Goal: Complete application form: Complete application form

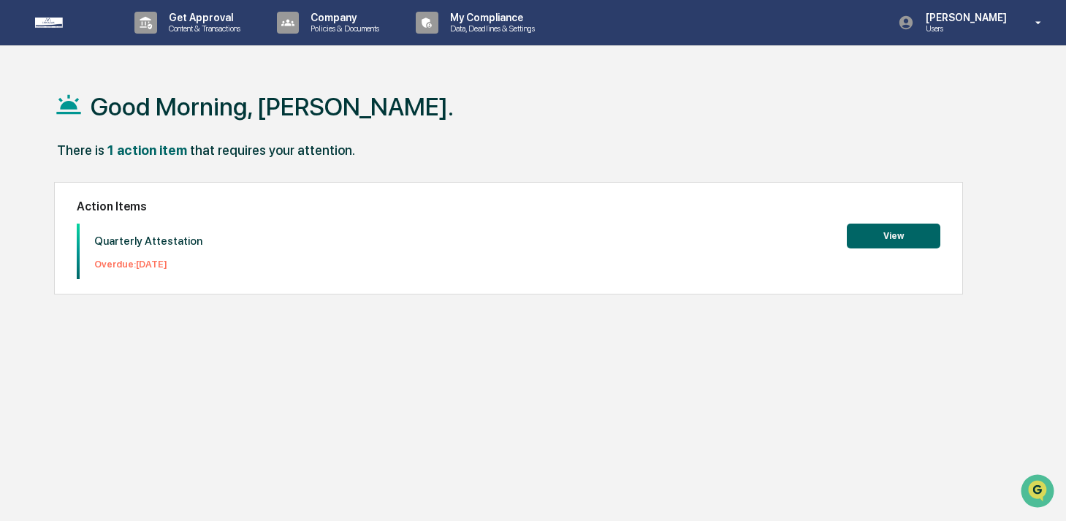
click at [875, 233] on button "View" at bounding box center [894, 236] width 94 height 25
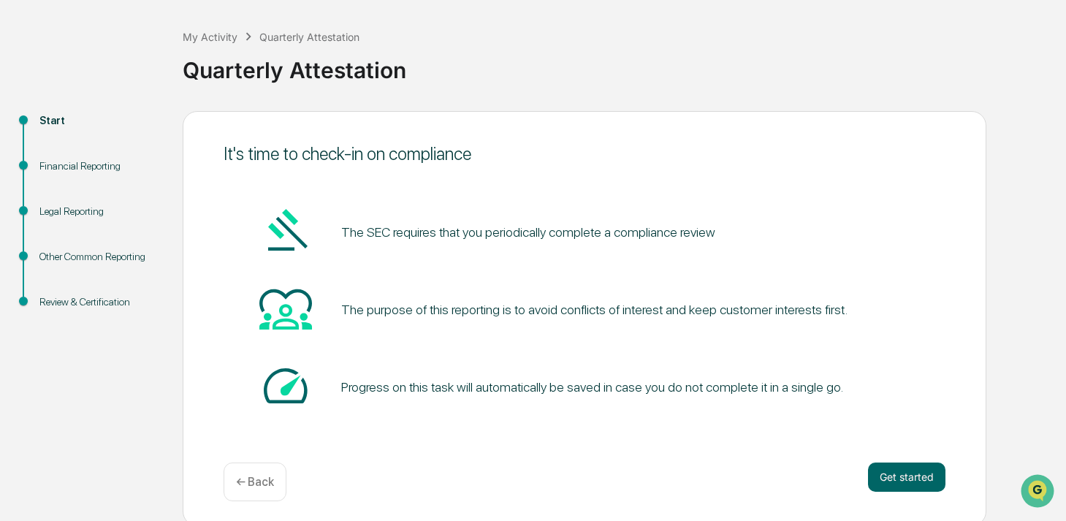
scroll to position [68, 0]
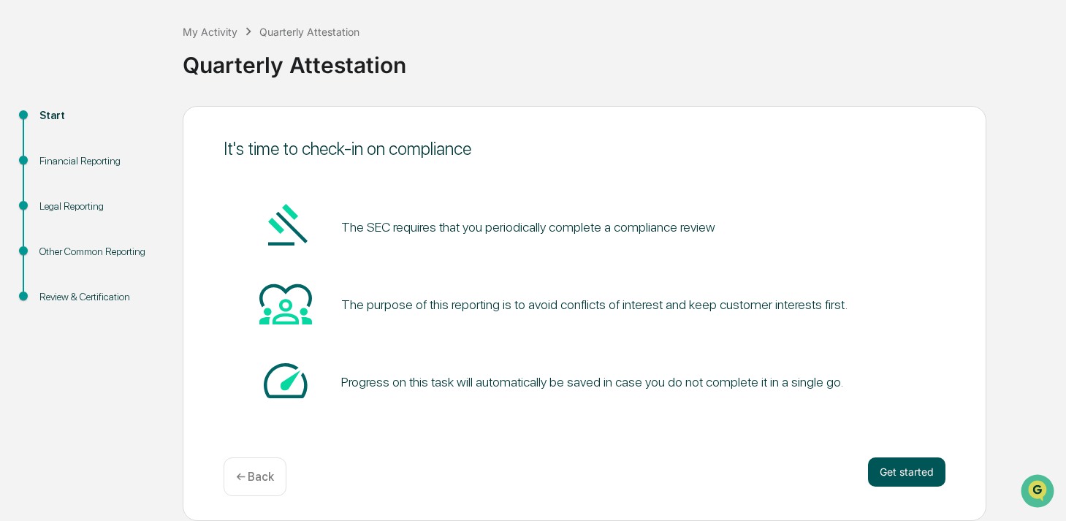
click at [916, 466] on button "Get started" at bounding box center [906, 471] width 77 height 29
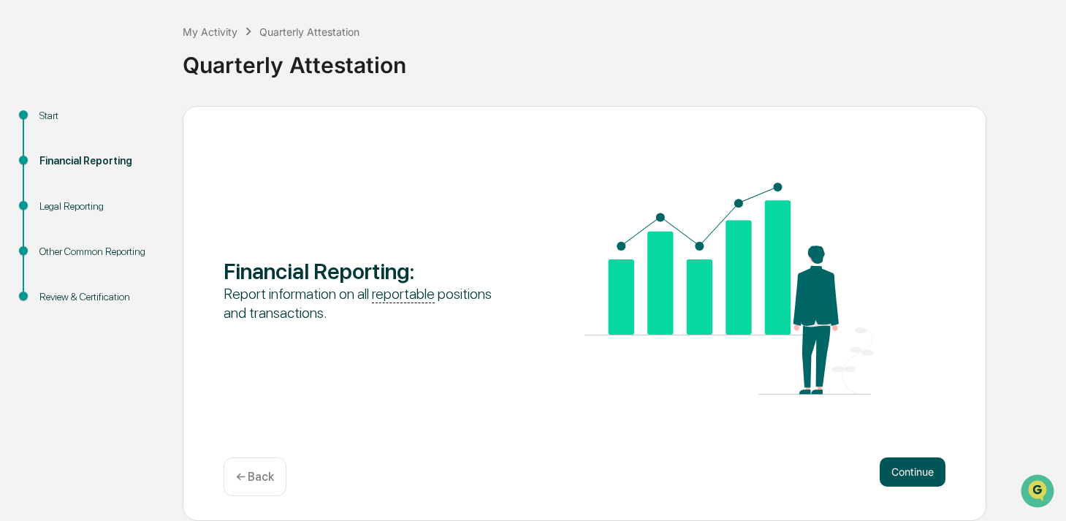
click at [923, 469] on button "Continue" at bounding box center [913, 471] width 66 height 29
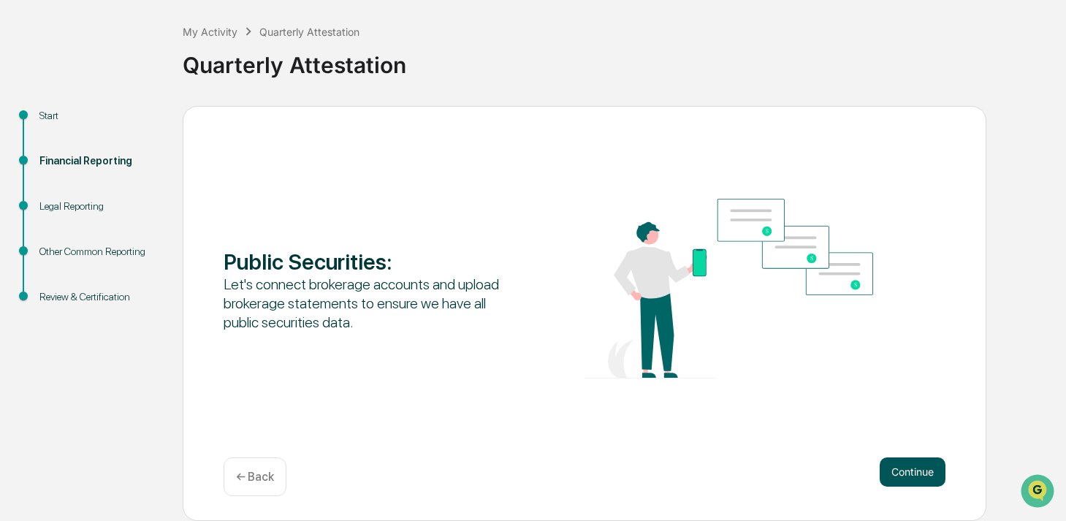
click at [903, 468] on button "Continue" at bounding box center [913, 471] width 66 height 29
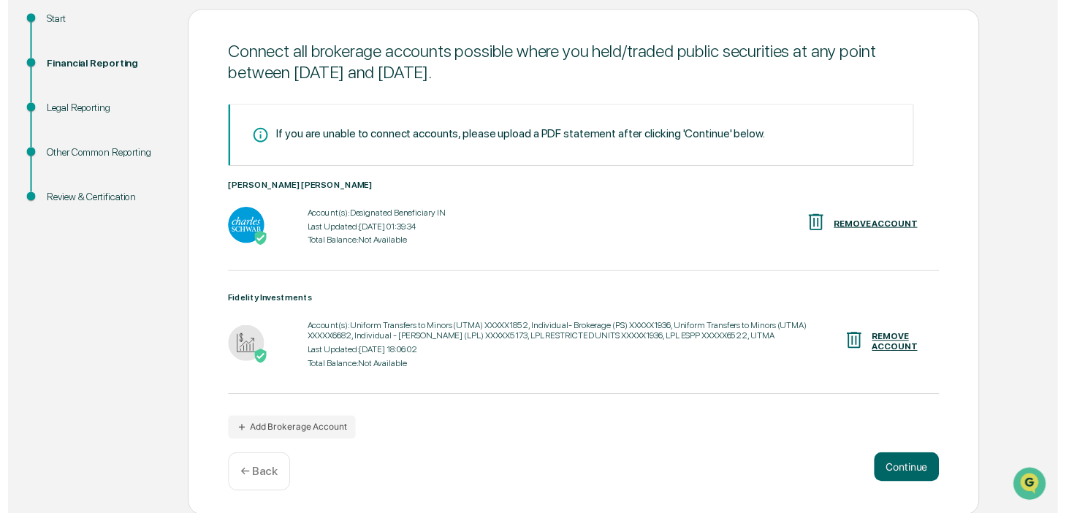
scroll to position [166, 0]
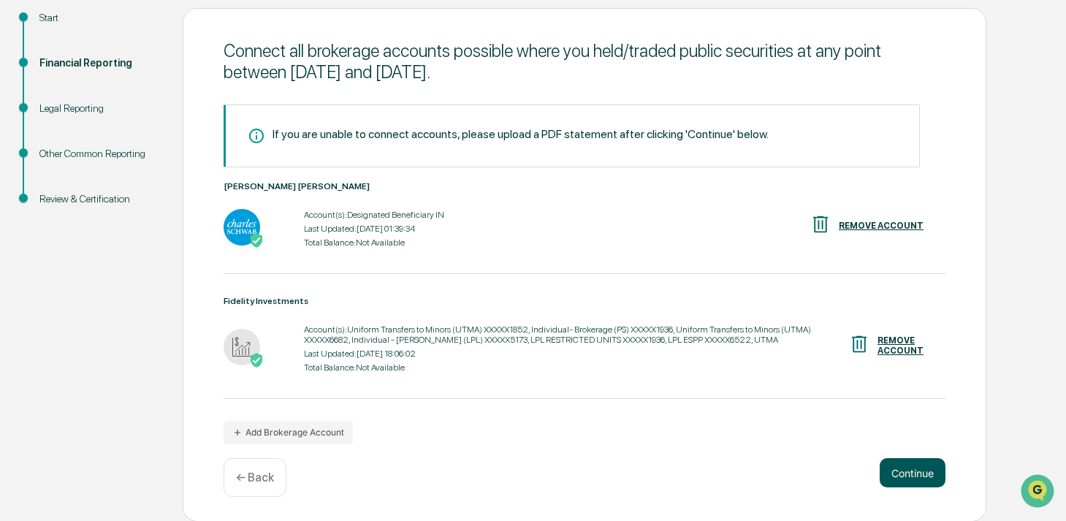
click at [912, 471] on button "Continue" at bounding box center [913, 472] width 66 height 29
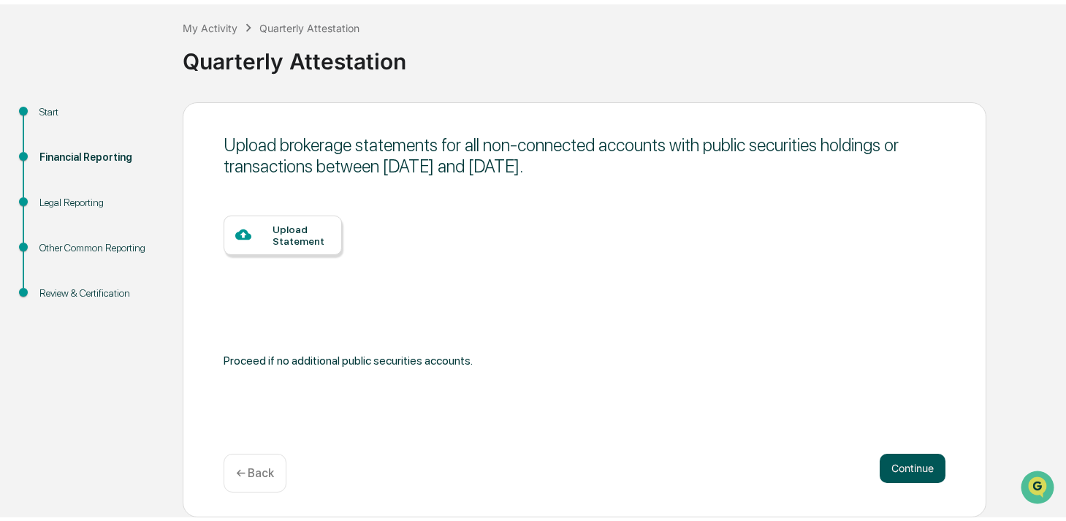
scroll to position [68, 0]
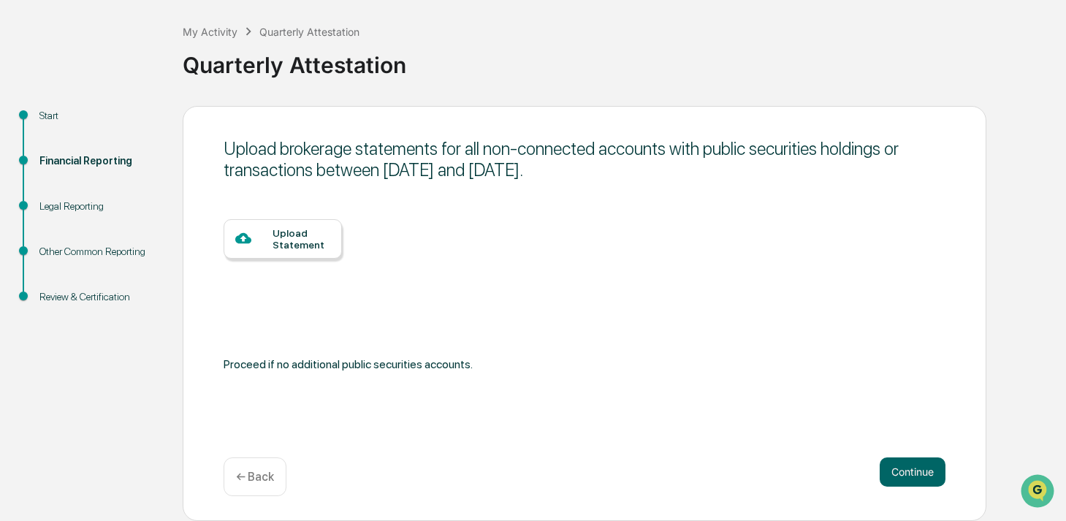
click at [281, 250] on div "Upload Statement" at bounding box center [302, 238] width 58 height 23
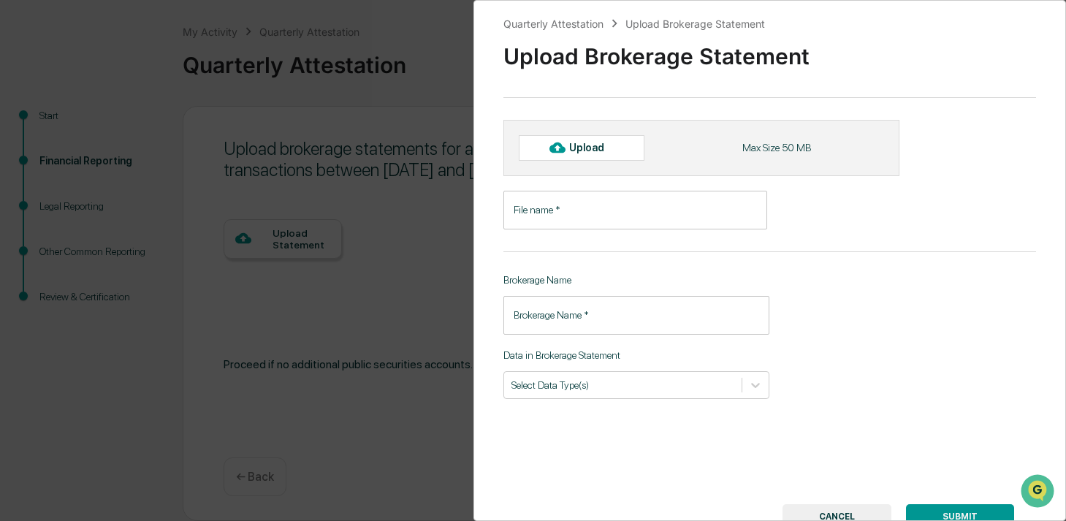
click at [602, 153] on div "Upload" at bounding box center [592, 148] width 47 height 12
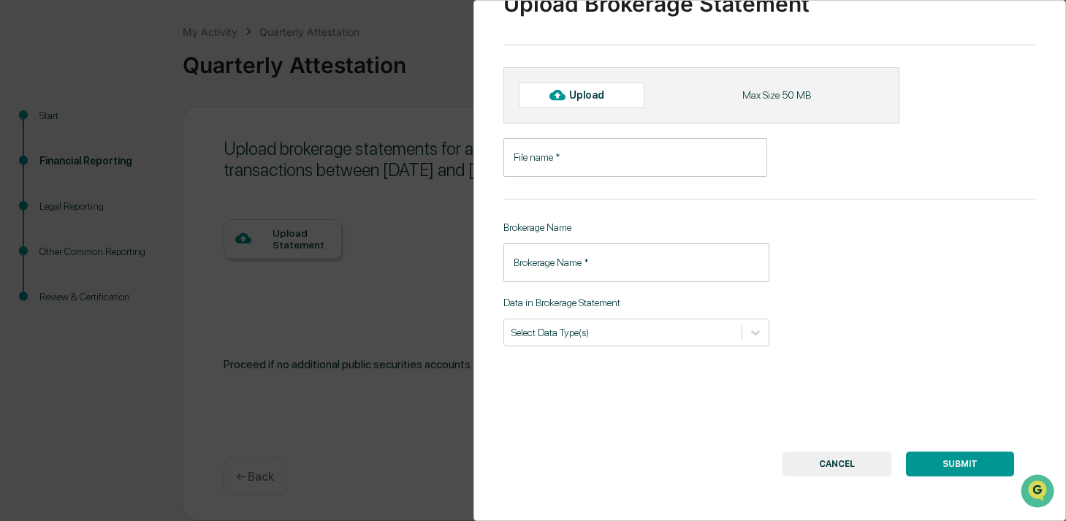
scroll to position [61, 0]
click at [598, 89] on div "Upload" at bounding box center [592, 95] width 47 height 12
type input "**********"
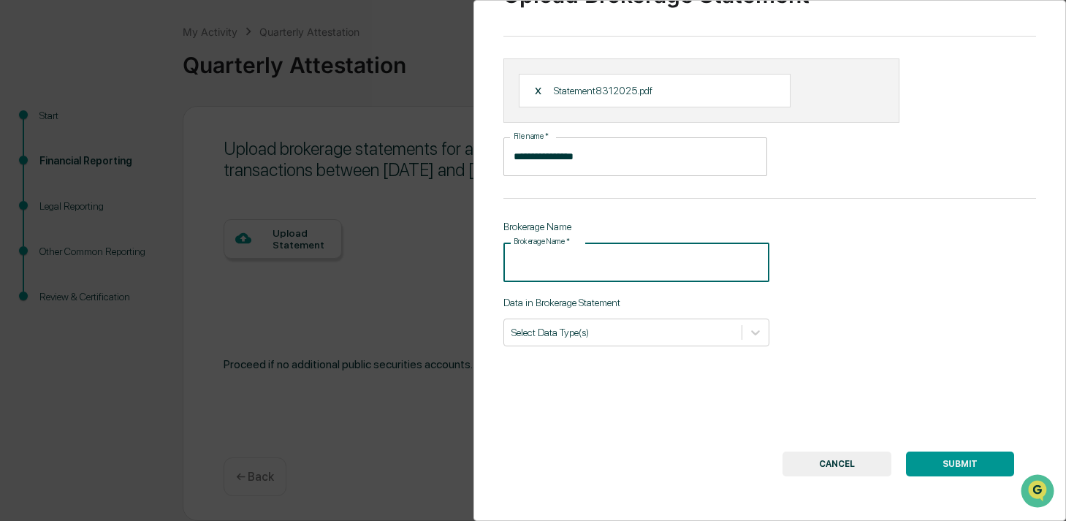
click at [548, 263] on input "Brokerage Name   *" at bounding box center [636, 262] width 267 height 39
type input "********"
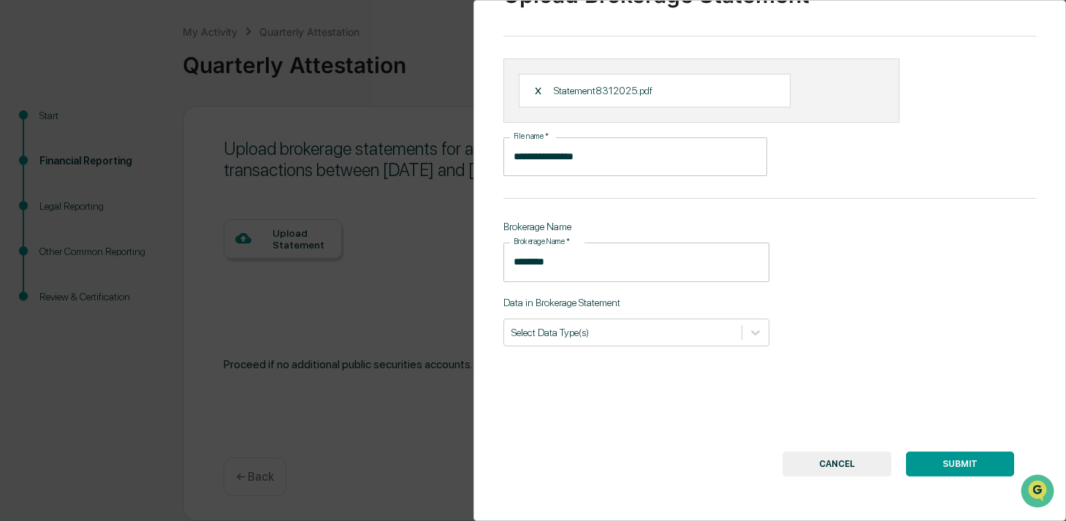
click at [617, 348] on div "**********" at bounding box center [770, 260] width 593 height 521
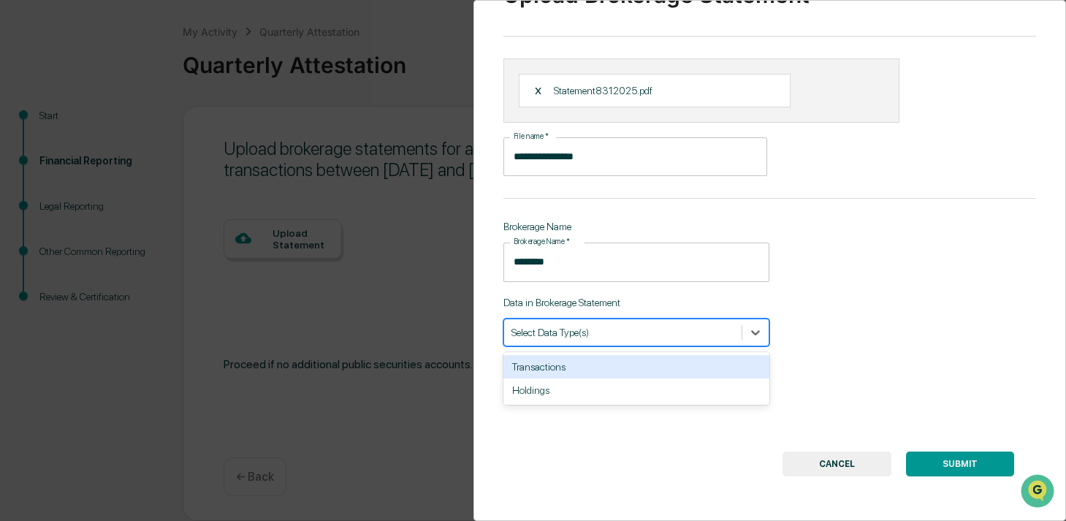
click at [621, 338] on div at bounding box center [623, 332] width 224 height 14
click at [581, 368] on div "Transactions" at bounding box center [636, 366] width 267 height 23
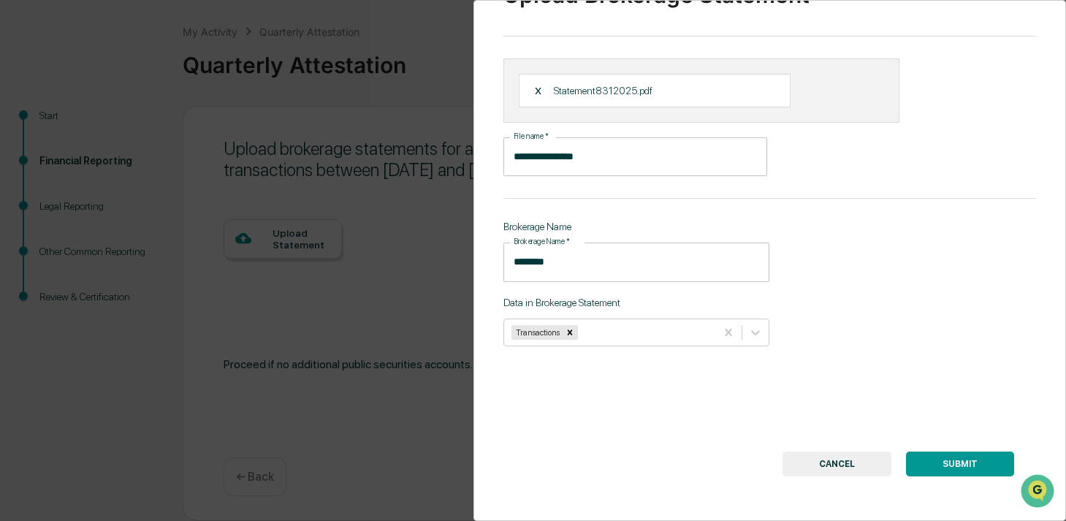
click at [947, 349] on div "**********" at bounding box center [770, 260] width 593 height 521
click at [949, 466] on button "SUBMIT" at bounding box center [960, 464] width 108 height 25
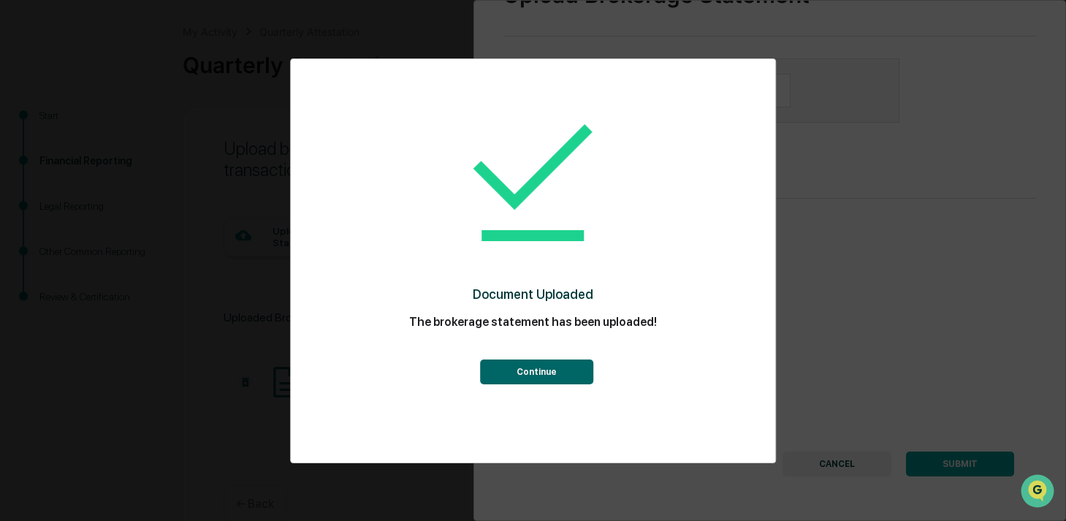
click at [542, 369] on button "Continue" at bounding box center [536, 372] width 113 height 25
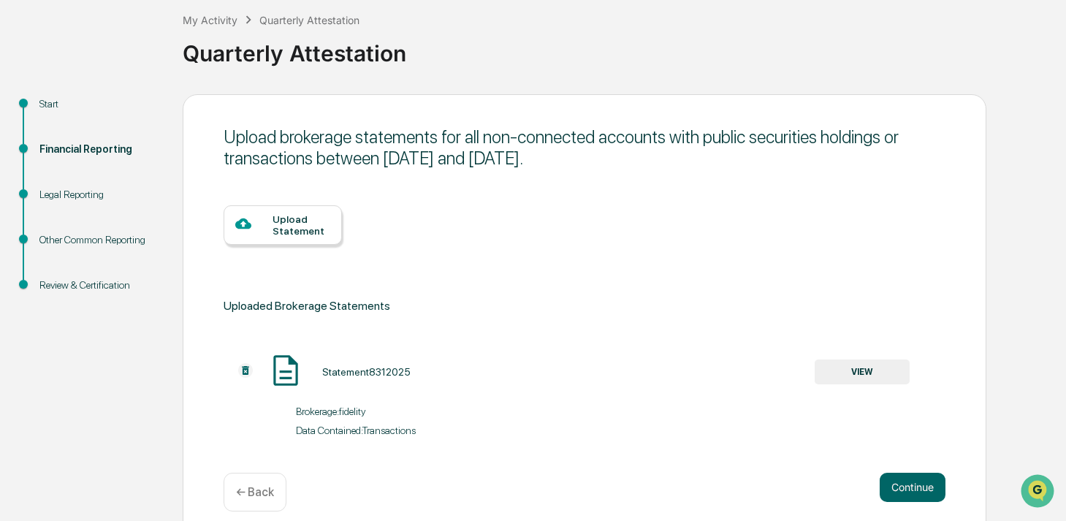
scroll to position [95, 0]
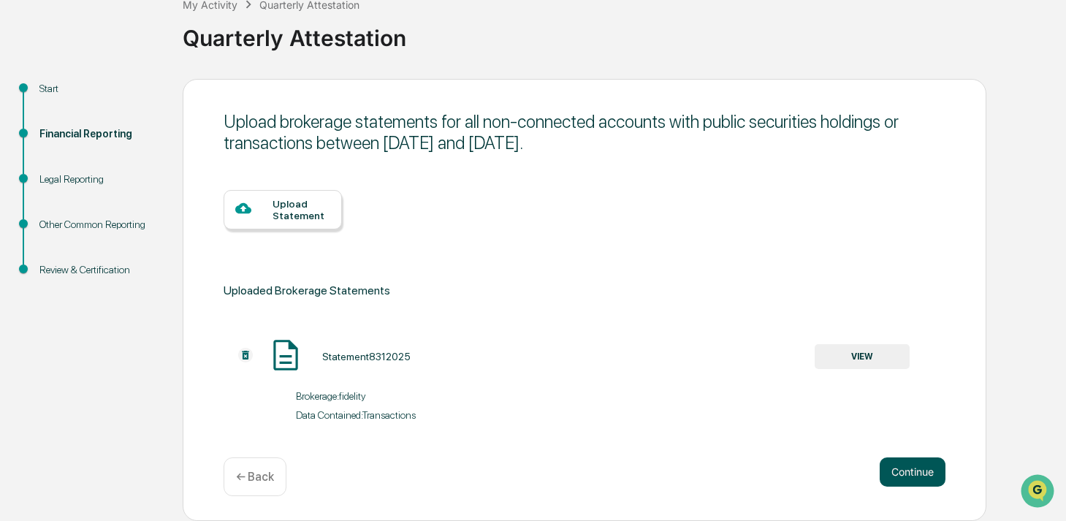
click at [903, 474] on button "Continue" at bounding box center [913, 471] width 66 height 29
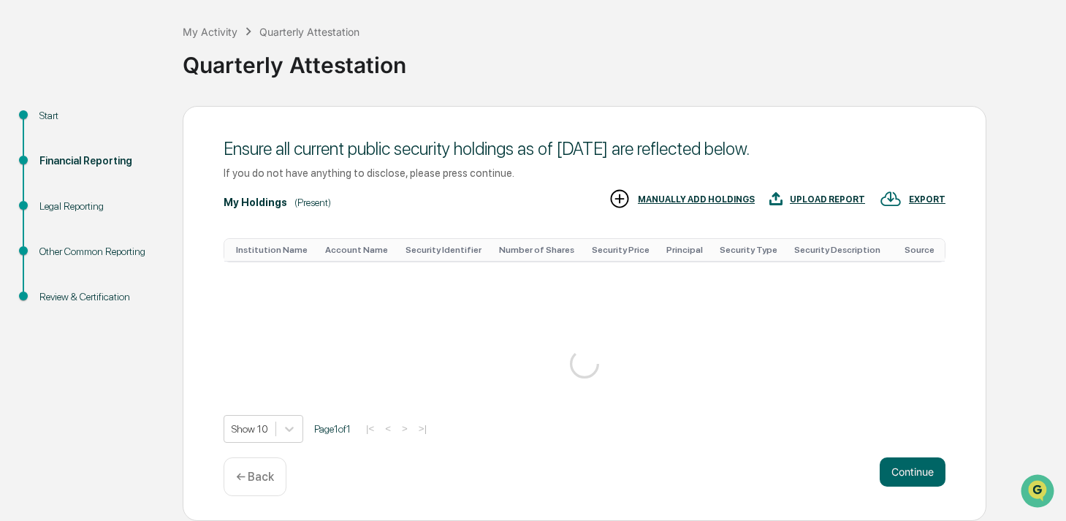
scroll to position [68, 0]
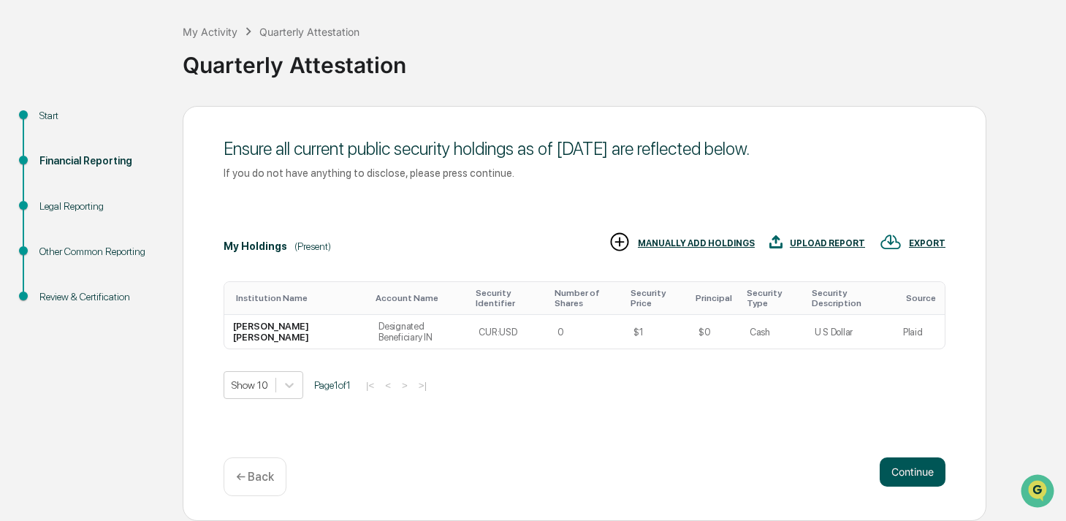
click at [914, 470] on button "Continue" at bounding box center [913, 471] width 66 height 29
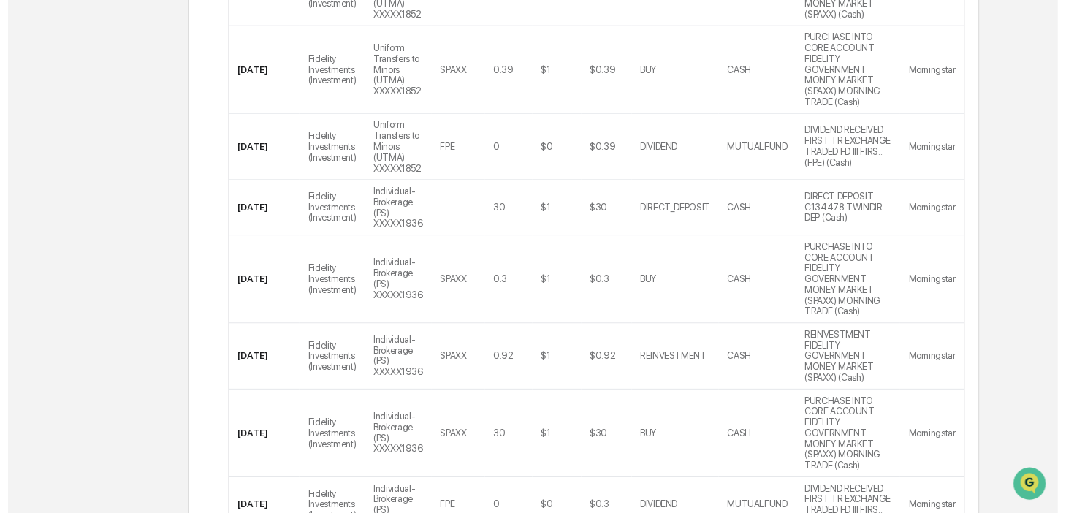
scroll to position [713, 0]
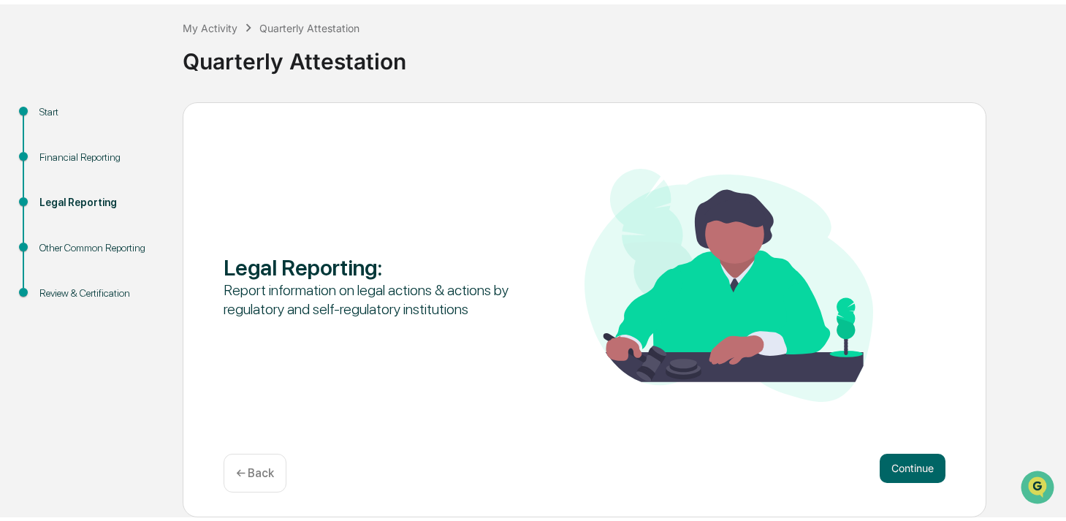
scroll to position [68, 0]
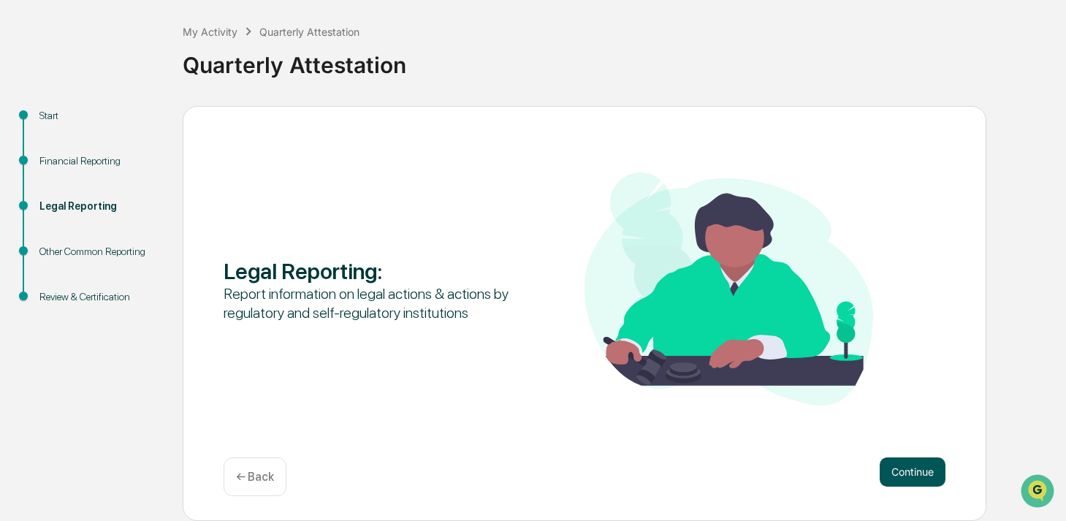
click at [900, 466] on button "Continue" at bounding box center [913, 471] width 66 height 29
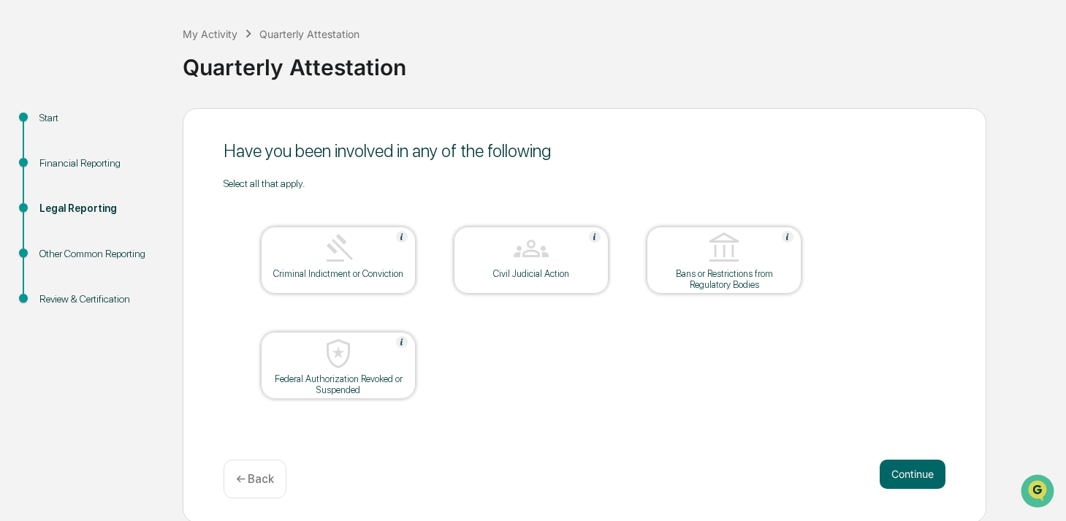
scroll to position [65, 0]
click at [912, 468] on button "Continue" at bounding box center [913, 474] width 66 height 29
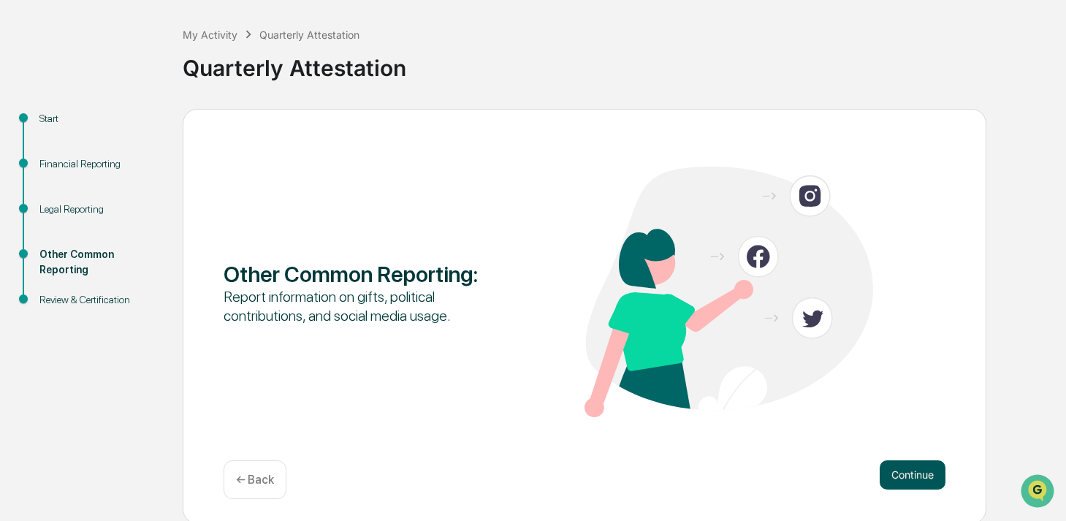
click at [901, 468] on button "Continue" at bounding box center [913, 474] width 66 height 29
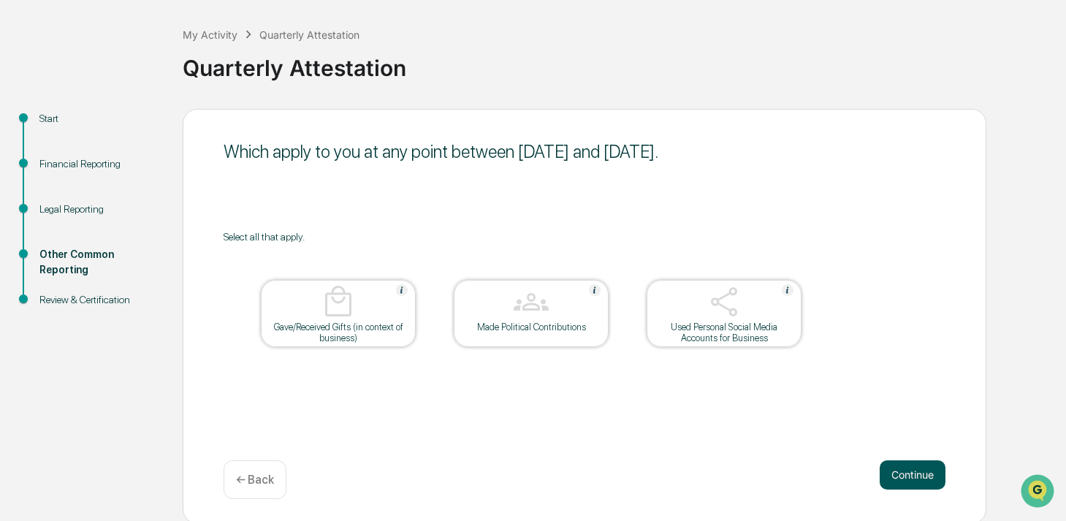
click at [907, 466] on button "Continue" at bounding box center [913, 474] width 66 height 29
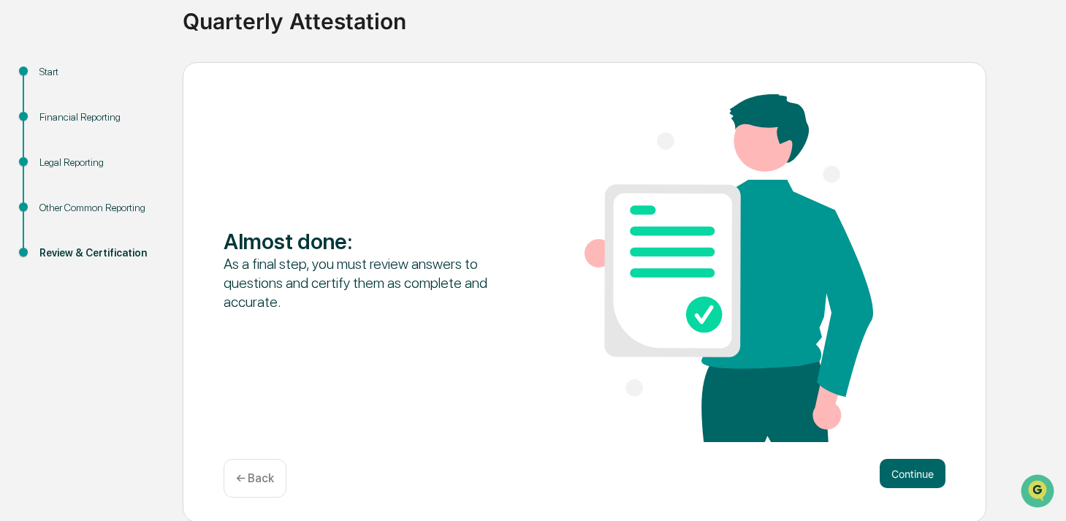
scroll to position [114, 0]
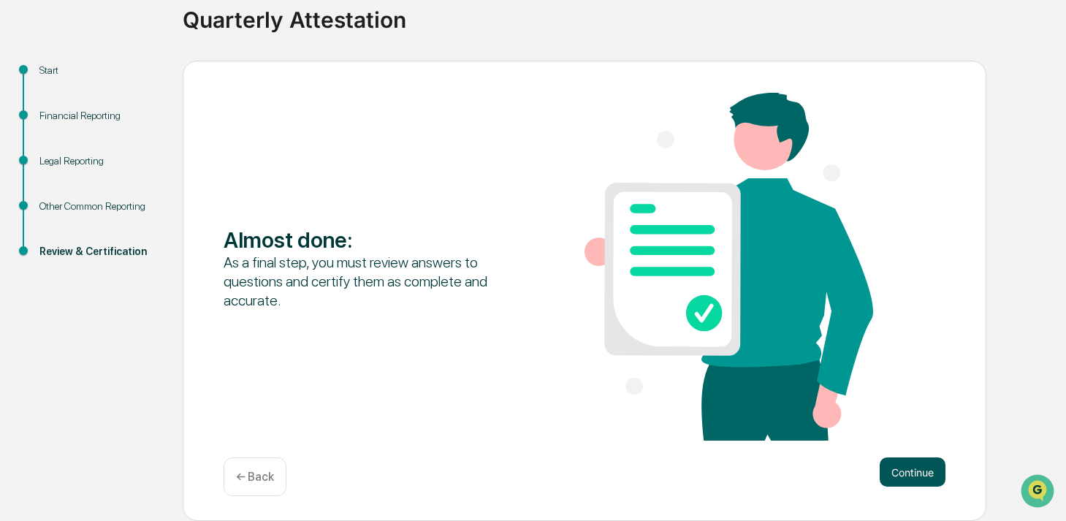
click at [909, 467] on button "Continue" at bounding box center [913, 471] width 66 height 29
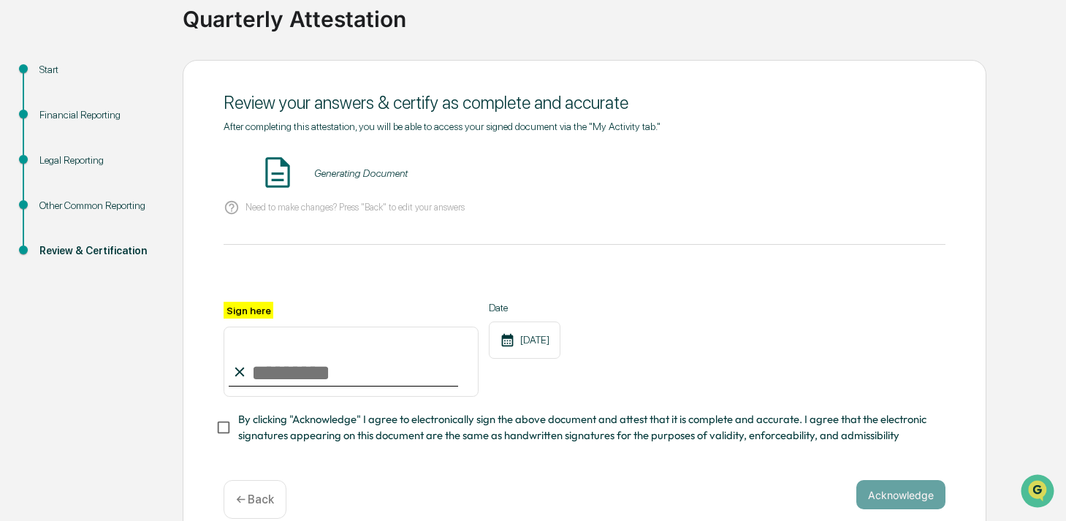
scroll to position [117, 0]
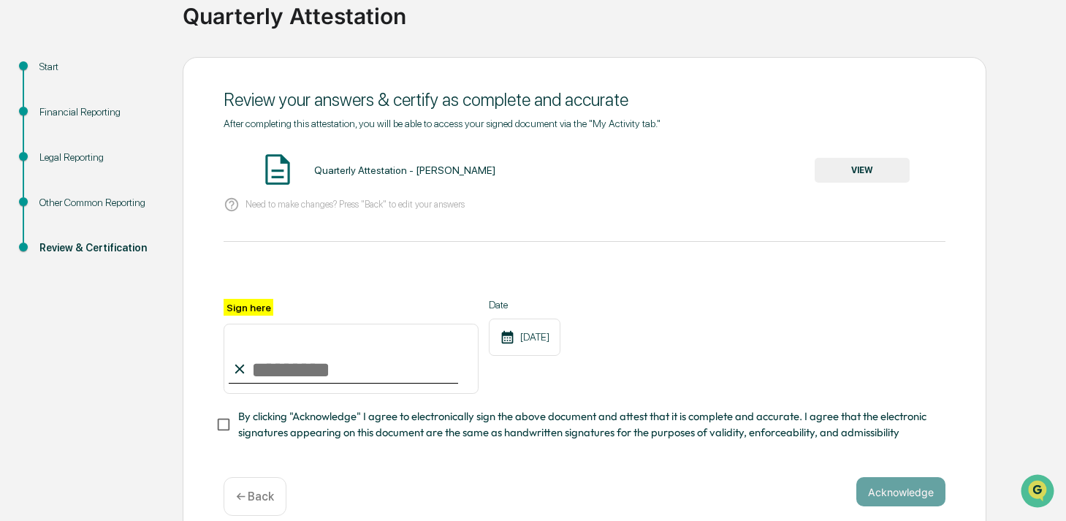
click at [280, 367] on input "Sign here" at bounding box center [351, 359] width 255 height 70
click at [891, 489] on button "Acknowledge" at bounding box center [900, 491] width 89 height 29
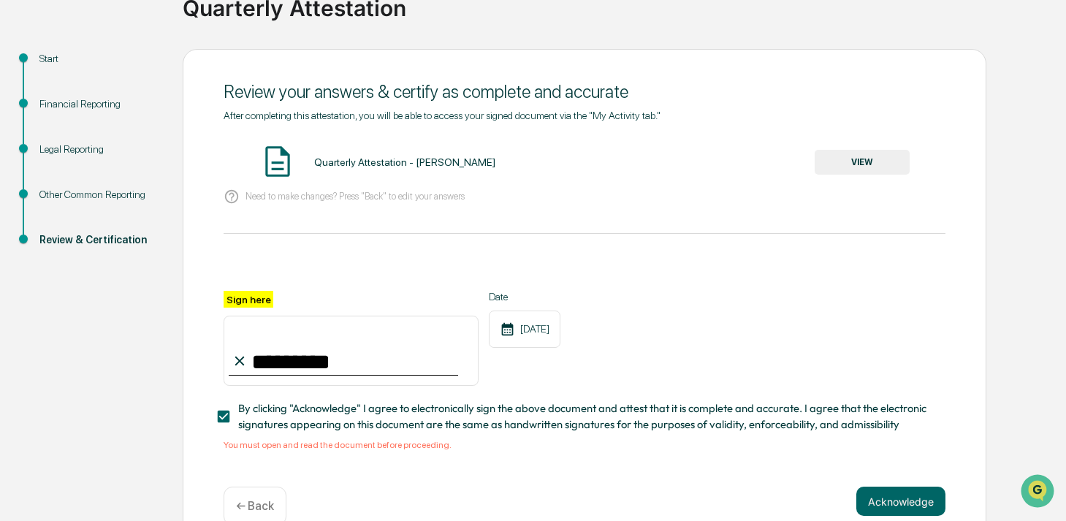
scroll to position [153, 0]
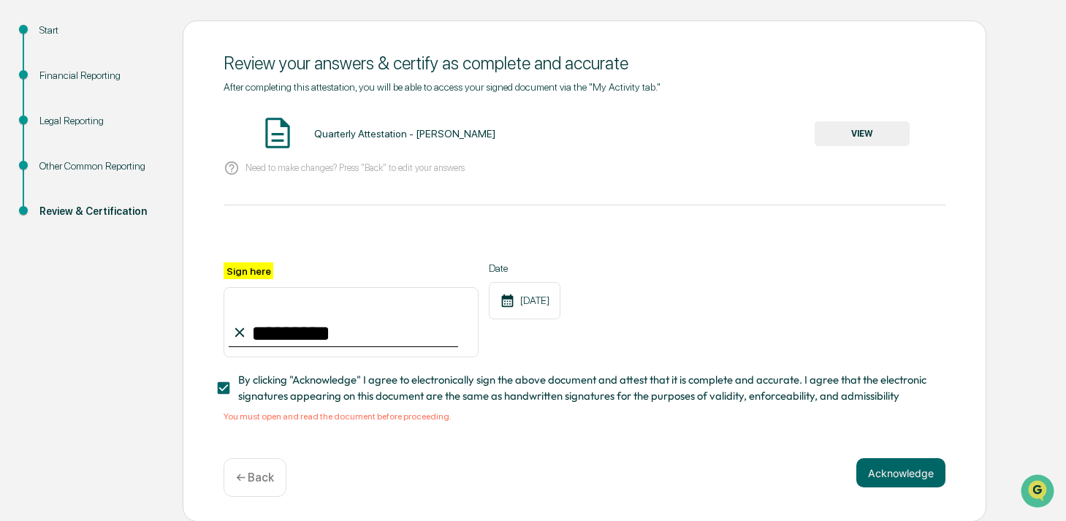
click at [232, 270] on label "Sign here" at bounding box center [249, 270] width 50 height 17
click at [232, 287] on input "*********" at bounding box center [351, 322] width 255 height 70
drag, startPoint x: 323, startPoint y: 335, endPoint x: 161, endPoint y: 322, distance: 162.8
click at [161, 322] on div "Start Financial Reporting Legal Reporting Other Common Reporting Review & Certi…" at bounding box center [532, 271] width 1051 height 502
type input "*********"
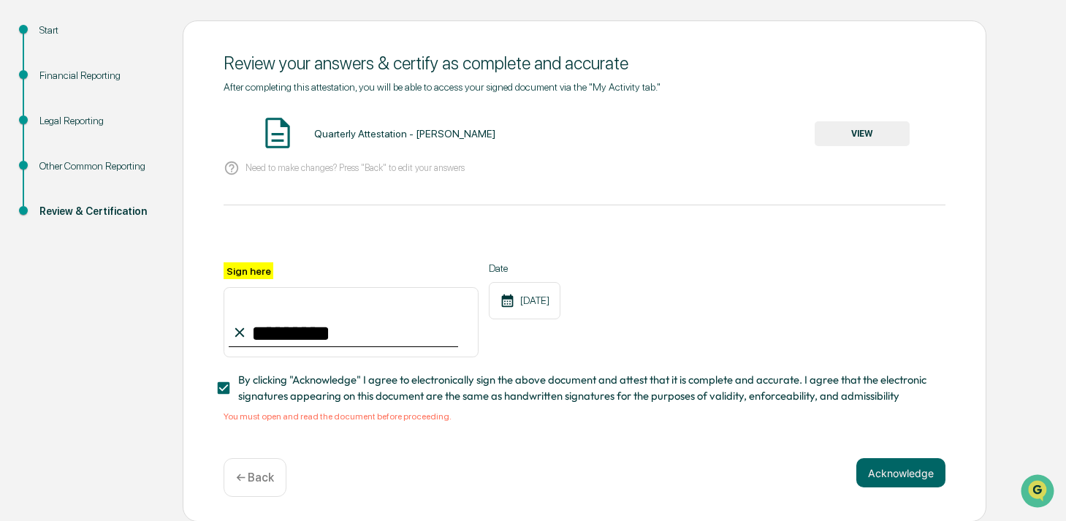
click at [871, 131] on button "VIEW" at bounding box center [862, 133] width 95 height 25
